Goal: Task Accomplishment & Management: Manage account settings

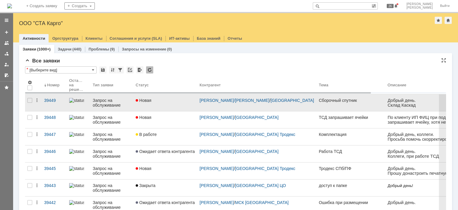
click at [177, 104] on link "Новая" at bounding box center [165, 102] width 64 height 17
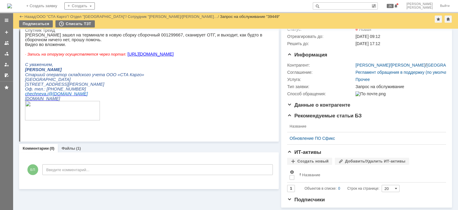
scroll to position [54, 0]
click at [74, 144] on div "Файлы (1)" at bounding box center [71, 148] width 27 height 9
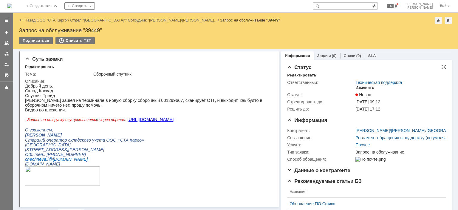
click at [362, 87] on div "Изменить" at bounding box center [365, 87] width 19 height 5
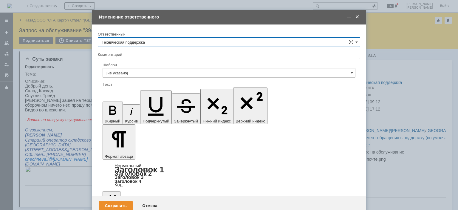
click at [211, 40] on input "Техническая поддержка" at bounding box center [229, 42] width 262 height 10
click at [149, 70] on span "Бабунов Павел" at bounding box center [229, 72] width 255 height 5
type input "Бабунов Павел"
click at [123, 201] on div "Сохранить" at bounding box center [116, 206] width 34 height 10
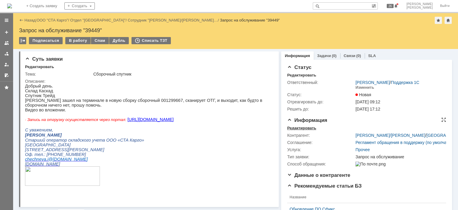
click at [288, 127] on div "Редактировать" at bounding box center [301, 128] width 29 height 5
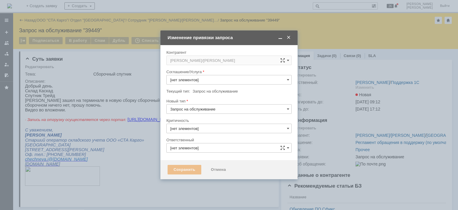
type input "3. Низкая"
type input "Бабунов Павел"
type input "Прочее"
type input "[не указано]"
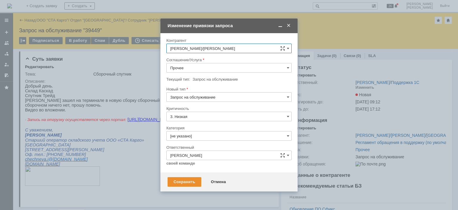
click at [195, 64] on input "Прочее" at bounding box center [228, 68] width 125 height 10
click at [206, 99] on span "WMS Сборка ТСД" at bounding box center [229, 101] width 118 height 5
type input "WMS Сборка ТСД"
click at [195, 95] on input "Запрос на обслуживание" at bounding box center [228, 97] width 125 height 10
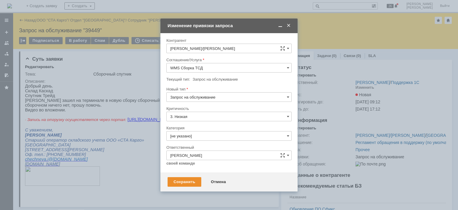
click at [189, 125] on div "Инцидент" at bounding box center [229, 128] width 125 height 10
click at [187, 183] on div "Сохранить" at bounding box center [185, 182] width 34 height 10
type input "Инцидент"
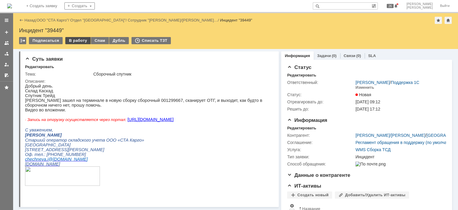
click at [75, 37] on div "В работу" at bounding box center [77, 40] width 25 height 7
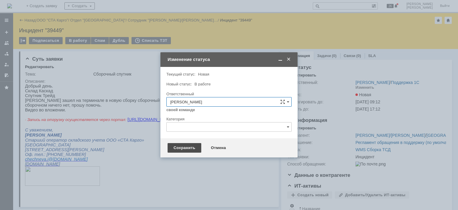
click at [178, 148] on div "Сохранить" at bounding box center [185, 148] width 34 height 10
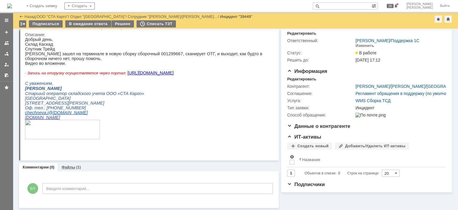
click at [70, 167] on link "Файлы" at bounding box center [68, 167] width 14 height 4
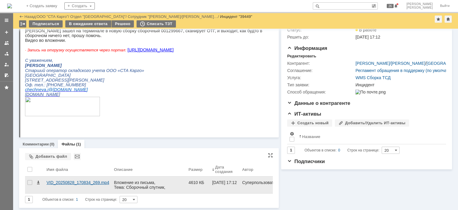
click at [67, 180] on div "VID_20250828_170834_269.mp4" at bounding box center [78, 182] width 63 height 5
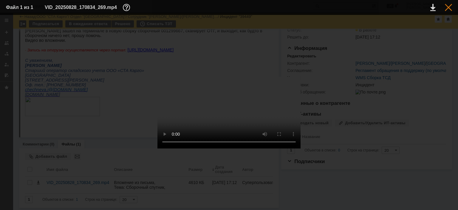
click at [449, 8] on div at bounding box center [448, 7] width 7 height 7
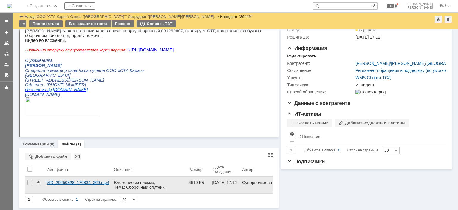
click at [58, 180] on div "VID_20250828_170834_269.mp4" at bounding box center [78, 182] width 63 height 5
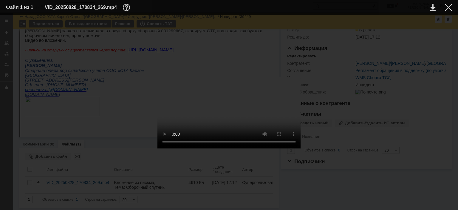
drag, startPoint x: 452, startPoint y: 7, endPoint x: 436, endPoint y: 7, distance: 16.4
click at [452, 7] on table "Файл 1 из 1 VID_20250828_170834_269.mp4" at bounding box center [229, 7] width 458 height 15
click at [447, 8] on div at bounding box center [448, 7] width 7 height 7
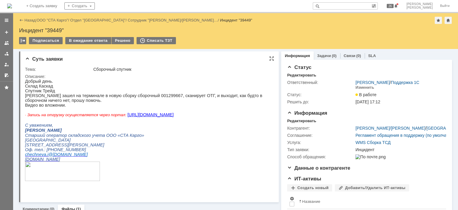
click at [148, 98] on p "[PERSON_NAME] зашел на терминале в новую сборку сборочный 001299667, сканирует …" at bounding box center [147, 98] width 244 height 10
copy p "001299667"
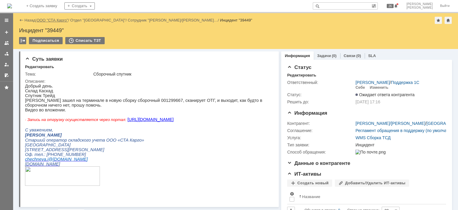
click at [47, 20] on link "ООО "СТА Карго"" at bounding box center [53, 20] width 32 height 4
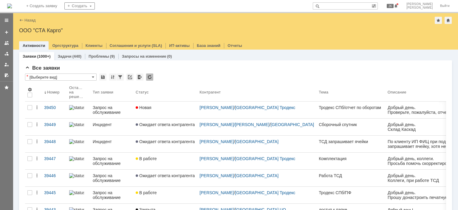
click at [12, 5] on img at bounding box center [9, 6] width 5 height 5
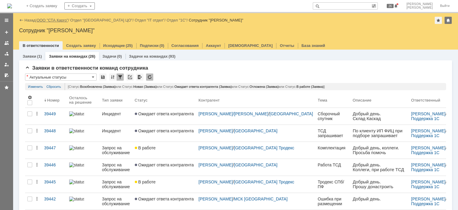
click at [55, 19] on link "ООО "СТА Карго"" at bounding box center [53, 20] width 32 height 4
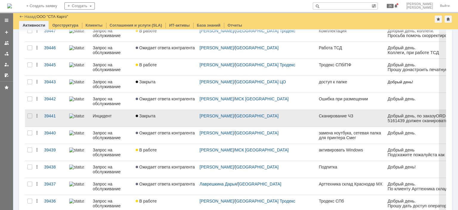
click at [167, 116] on div "Закрыта" at bounding box center [165, 115] width 59 height 5
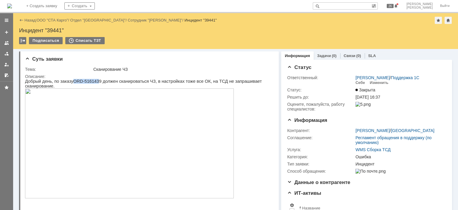
drag, startPoint x: 94, startPoint y: 80, endPoint x: 71, endPoint y: 81, distance: 22.7
click at [71, 81] on p "Добрый день, по заказу ORD -5161439 должен сканироваться ЧЗ, в настройках тоже …" at bounding box center [147, 84] width 244 height 10
drag, startPoint x: 97, startPoint y: 81, endPoint x: 70, endPoint y: 81, distance: 26.2
click at [70, 81] on p "Добрый день, по заказу ORD -5161439 должен сканироваться ЧЗ, в настройках тоже …" at bounding box center [147, 84] width 244 height 10
copy p "ORD -5161439"
